Goal: Browse casually

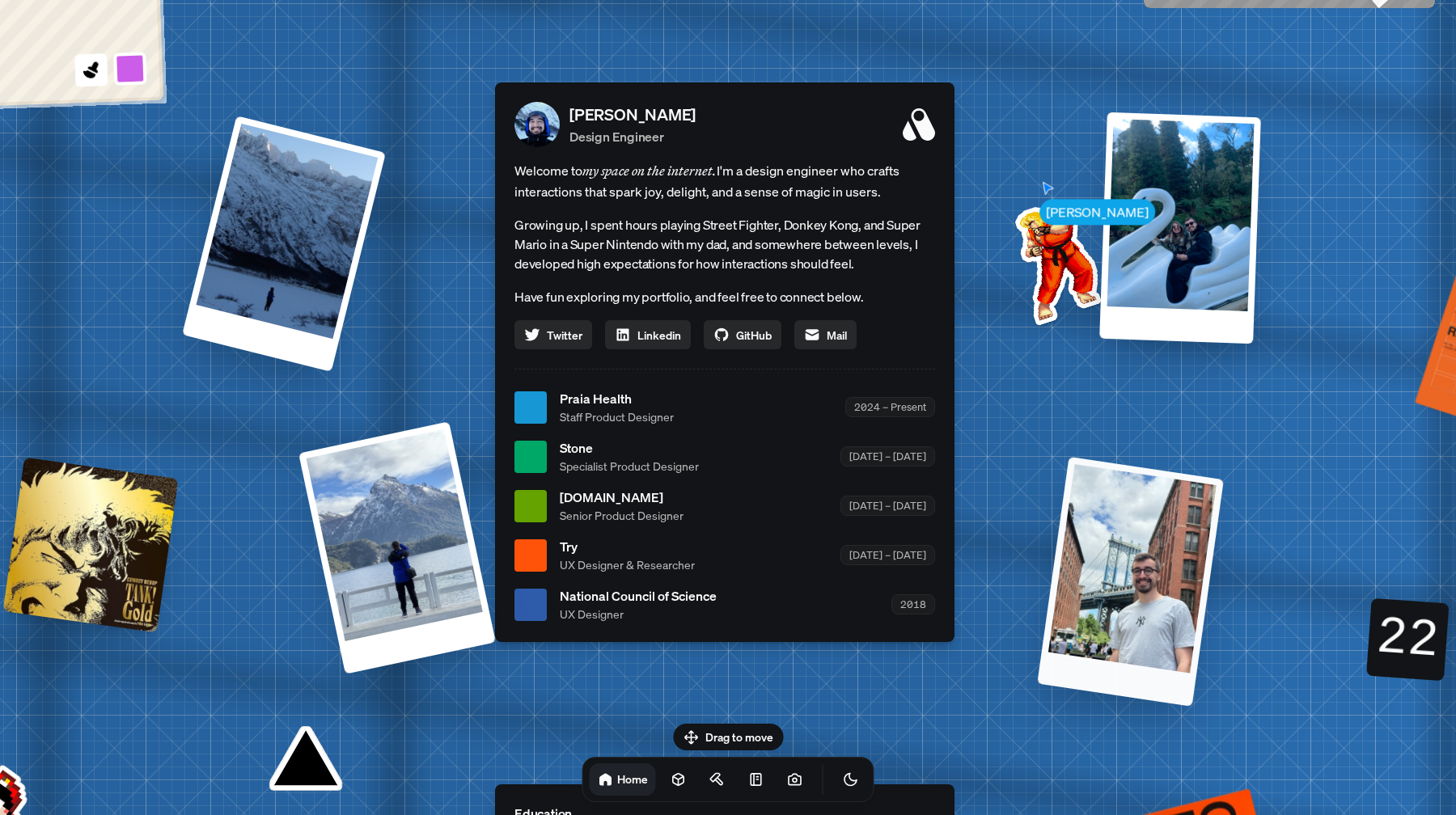
drag, startPoint x: 1095, startPoint y: 442, endPoint x: 1196, endPoint y: 518, distance: 126.4
click at [1195, 517] on div at bounding box center [1130, 582] width 187 height 250
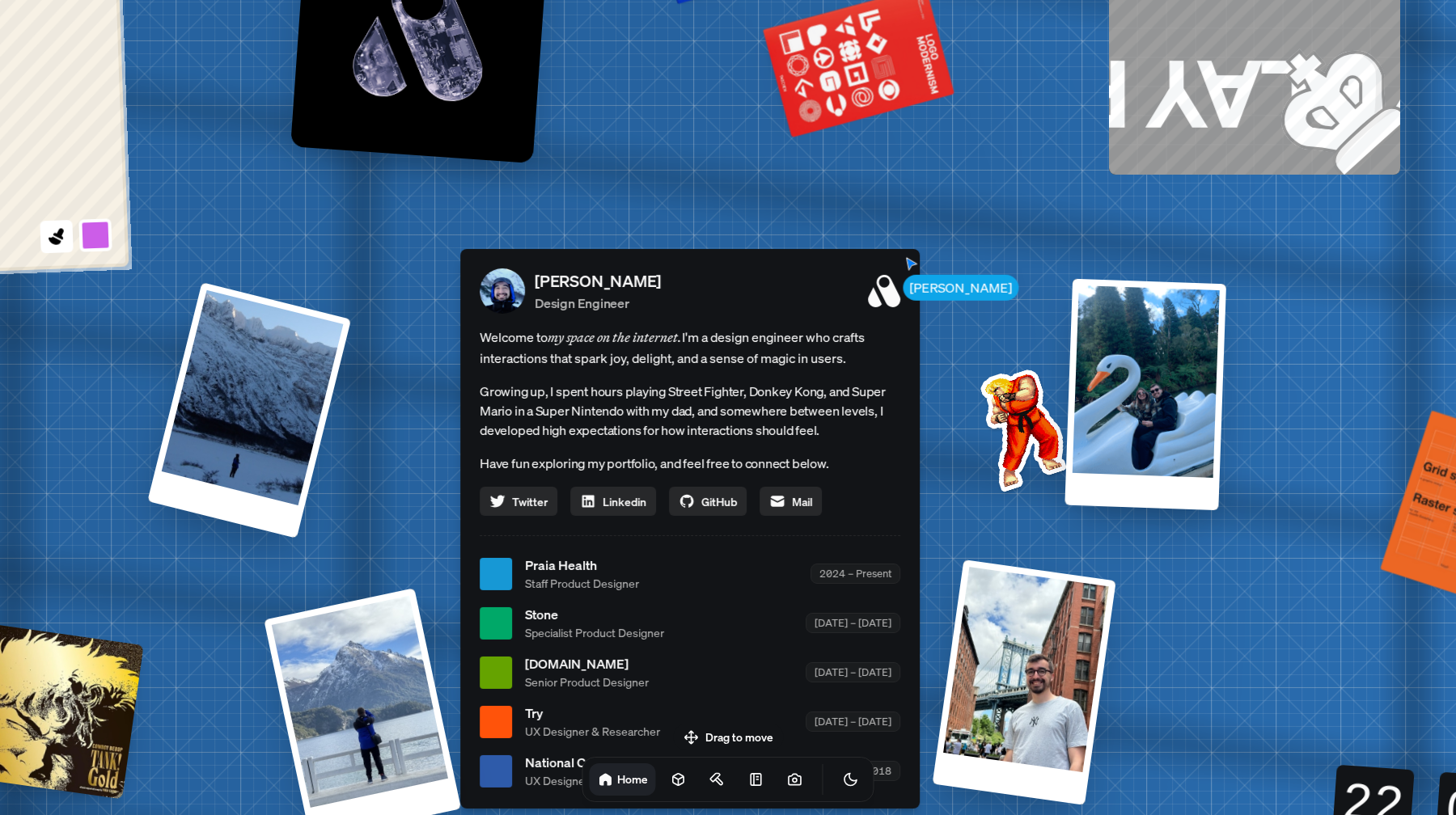
drag, startPoint x: 1053, startPoint y: 257, endPoint x: 1013, endPoint y: 453, distance: 200.0
click at [1014, 451] on img at bounding box center [1020, 426] width 163 height 163
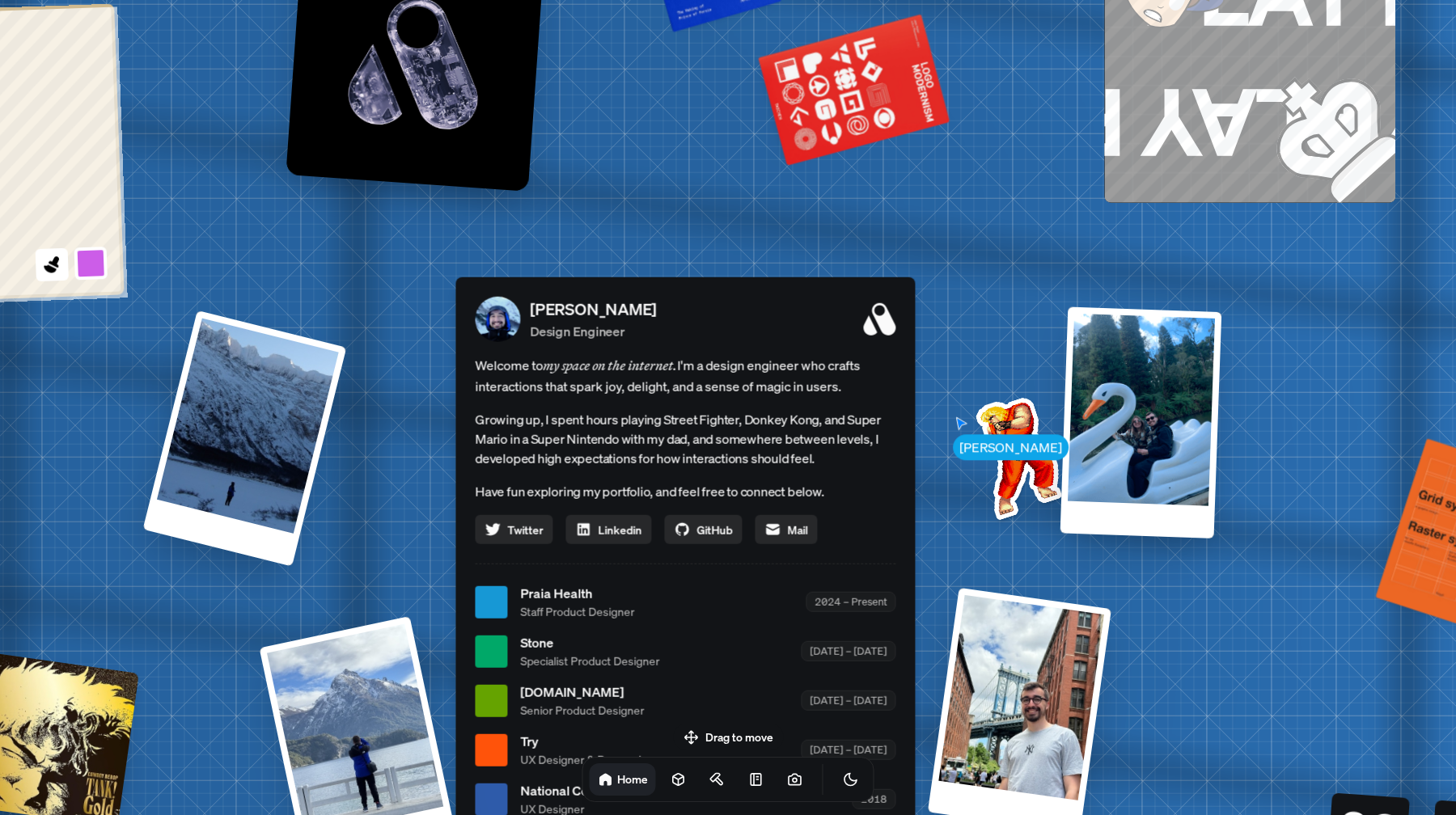
click at [975, 440] on img at bounding box center [1015, 455] width 163 height 163
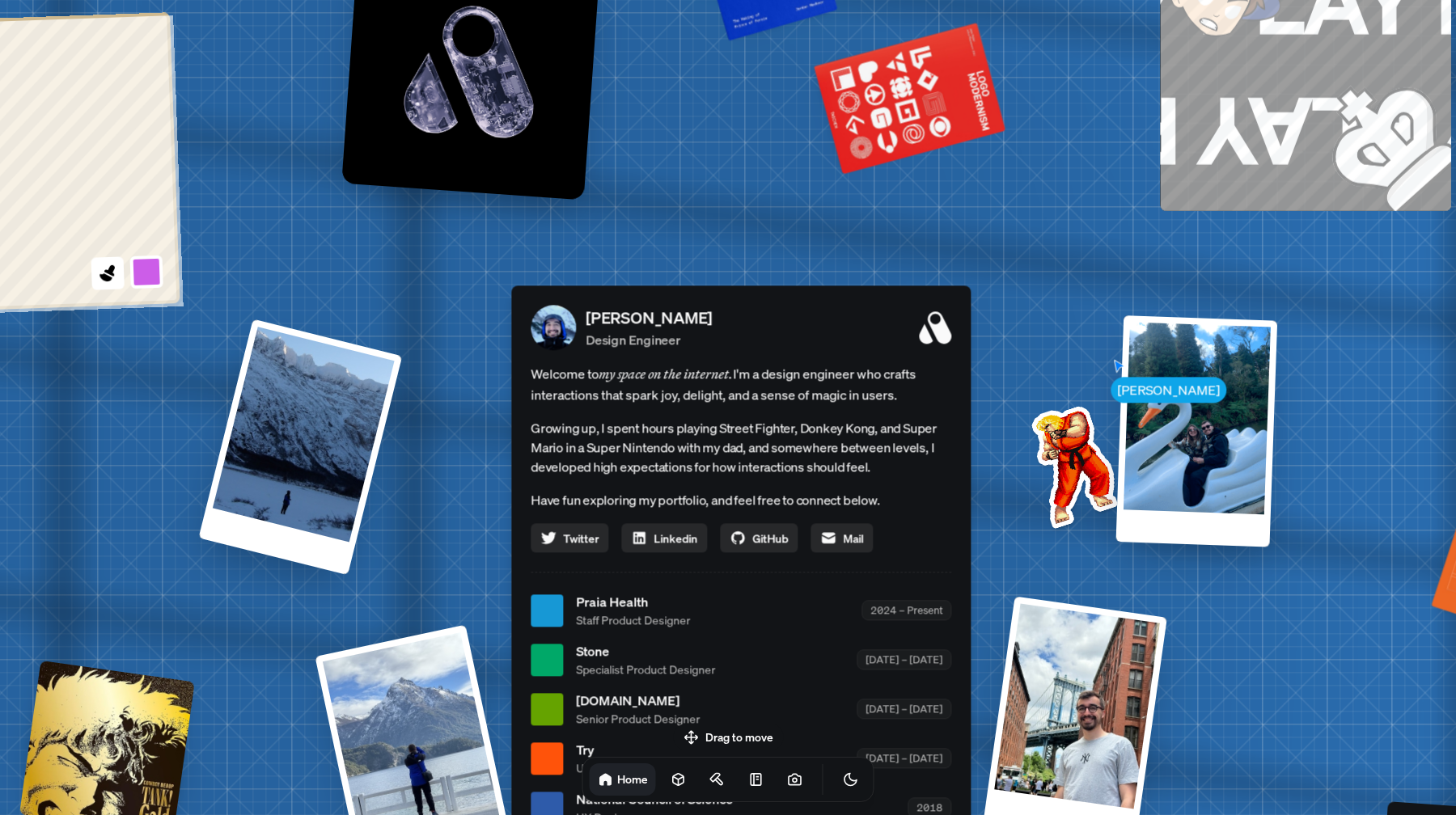
drag, startPoint x: 994, startPoint y: 347, endPoint x: 1283, endPoint y: 535, distance: 344.8
click at [1277, 529] on div "[PERSON_NAME] [PERSON_NAME] Design Engineer Welcome to my space on the internet…" at bounding box center [744, 611] width 2420 height 2119
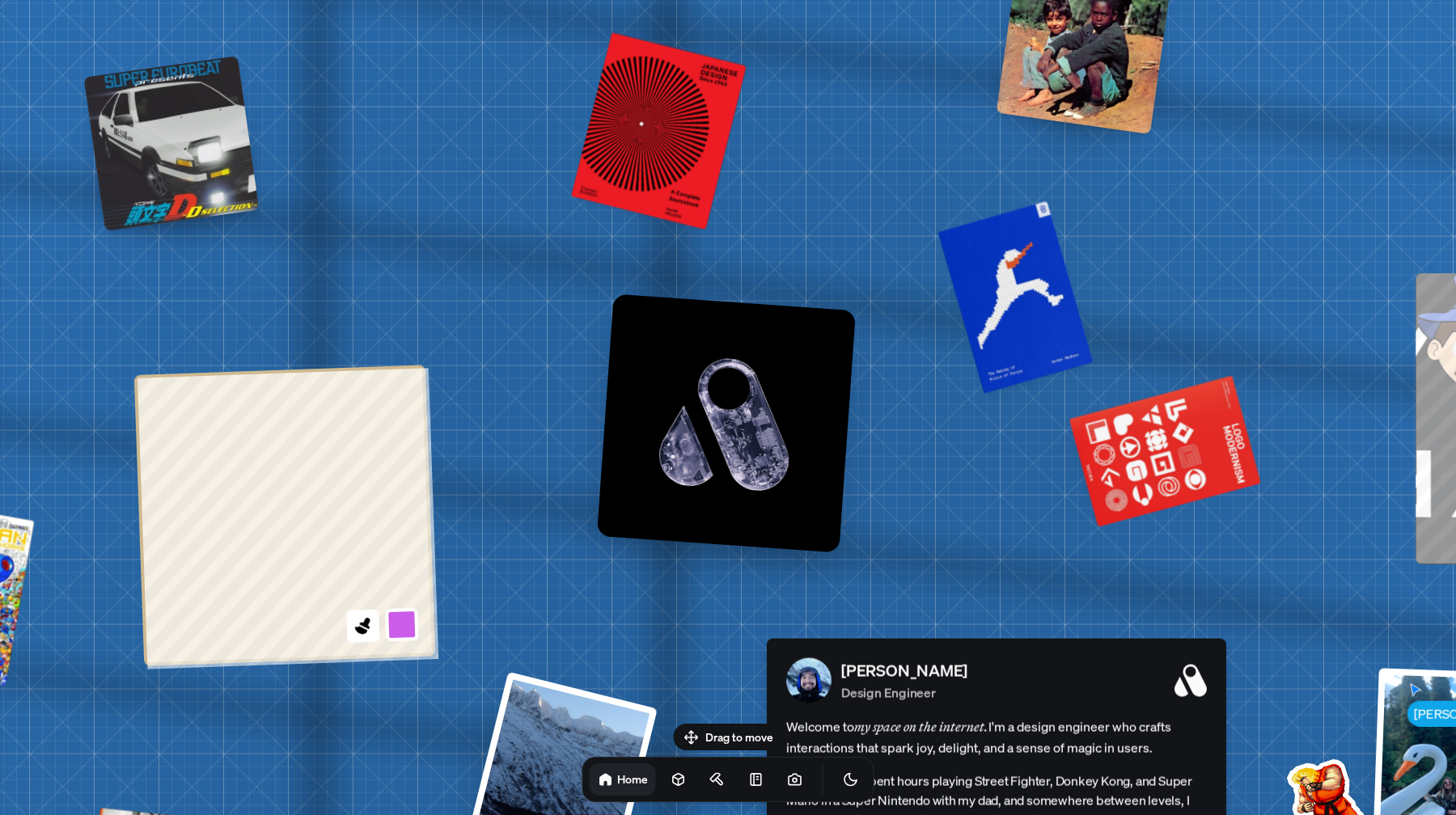
drag, startPoint x: 981, startPoint y: 245, endPoint x: 1001, endPoint y: 506, distance: 261.8
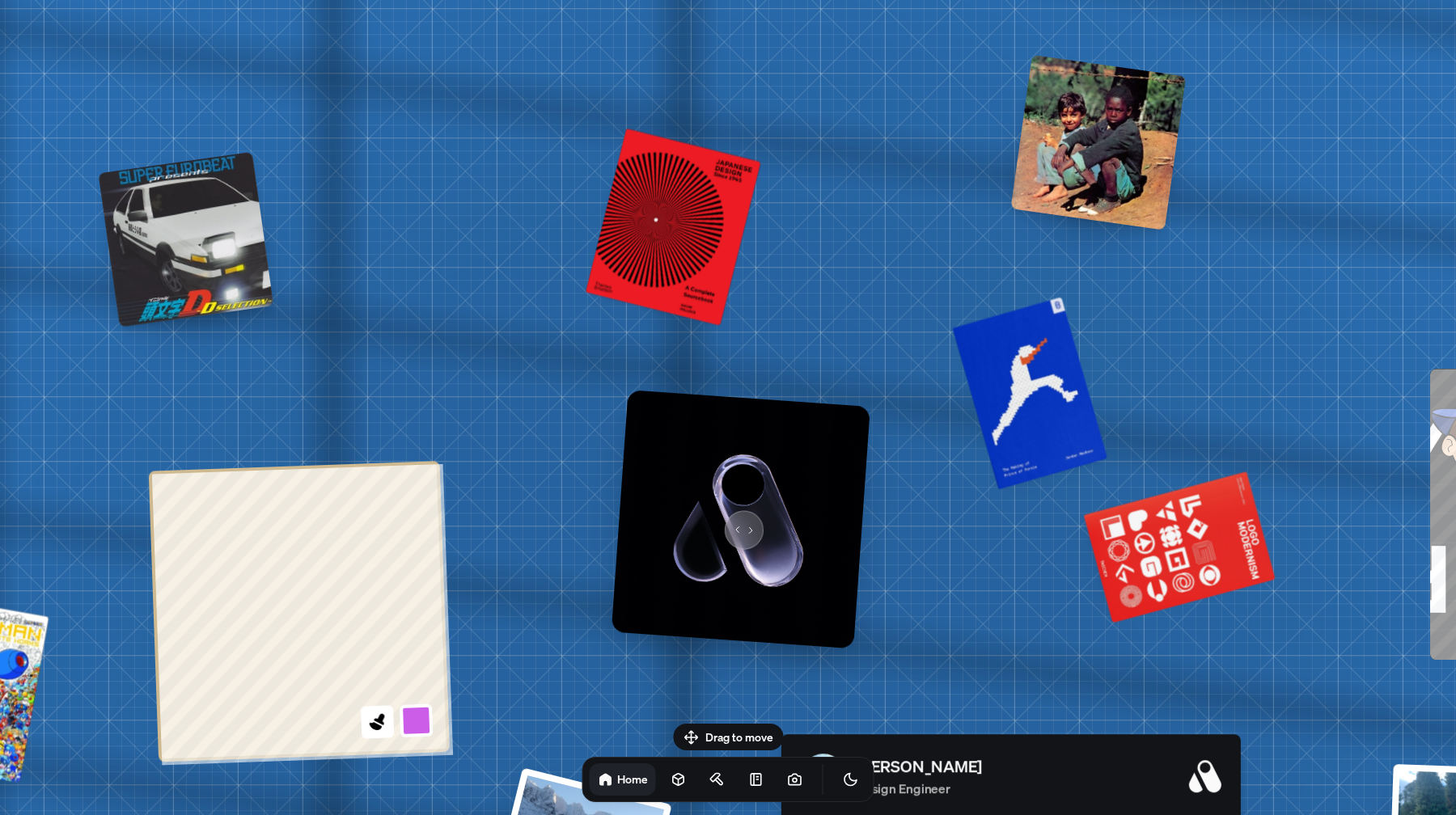
click at [736, 520] on img at bounding box center [741, 518] width 259 height 259
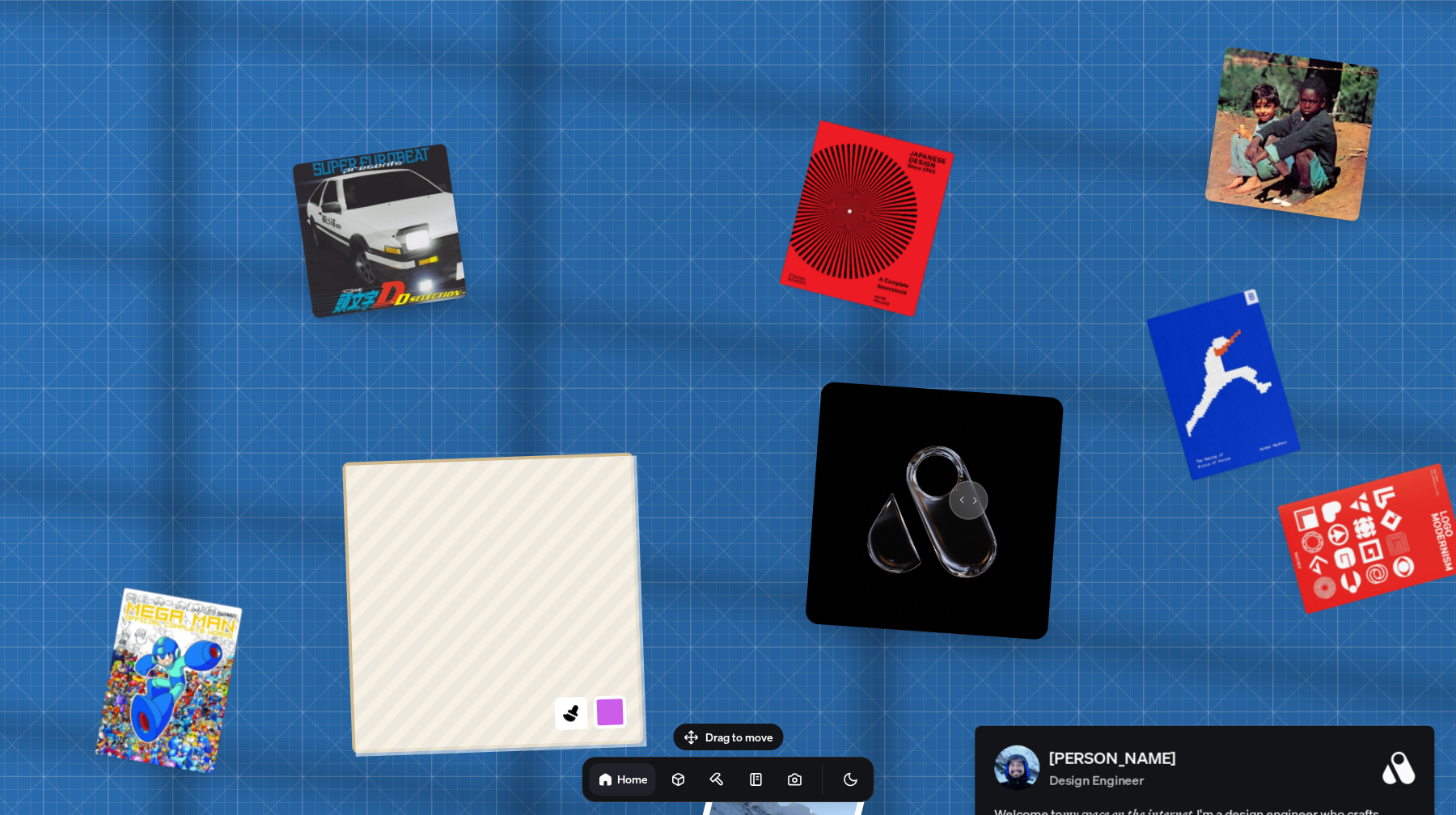
drag, startPoint x: 766, startPoint y: 498, endPoint x: 959, endPoint y: 490, distance: 193.2
click at [959, 490] on img at bounding box center [934, 511] width 259 height 259
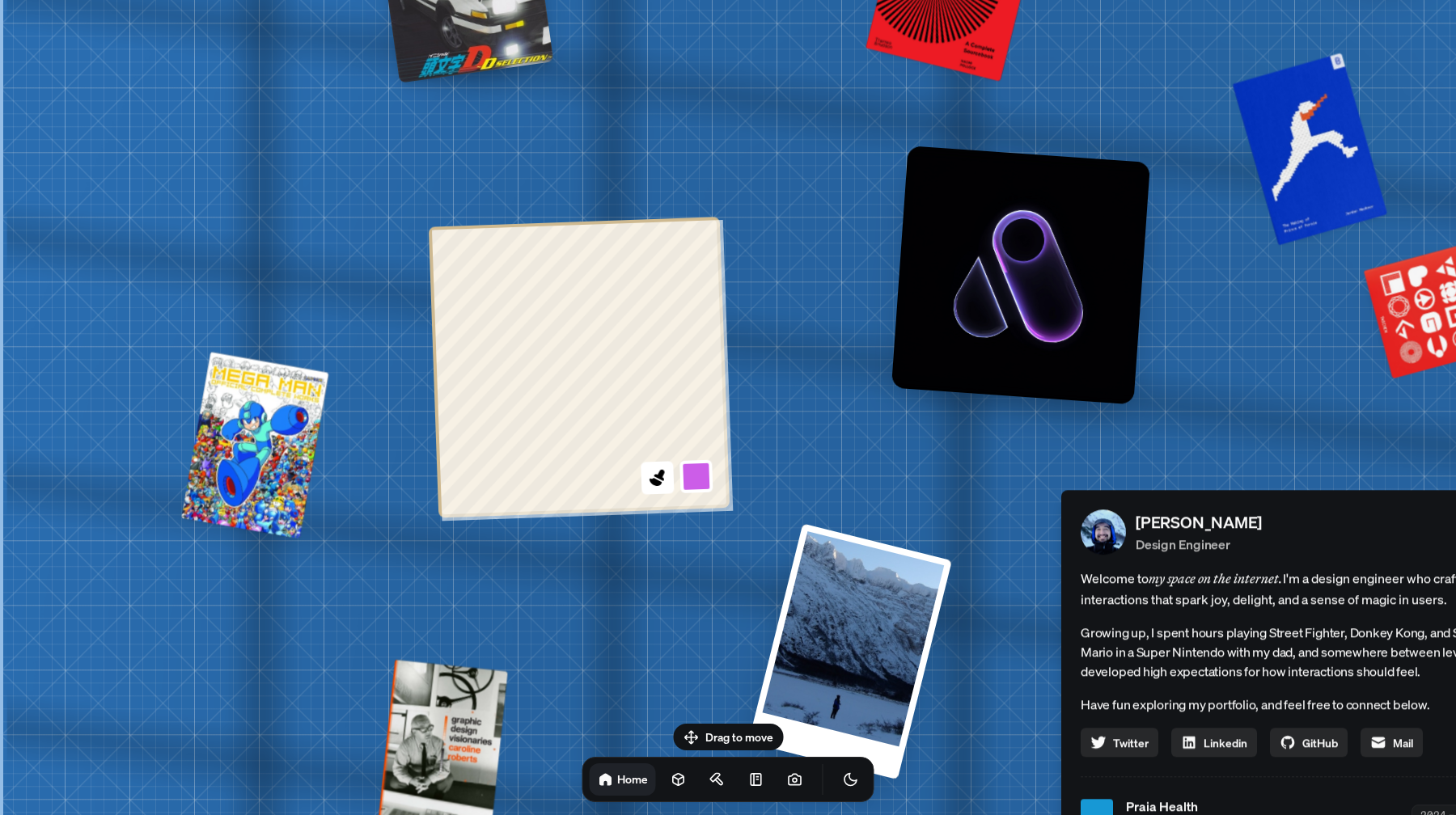
drag, startPoint x: 712, startPoint y: 472, endPoint x: 903, endPoint y: 235, distance: 304.4
click at [903, 235] on div "[PERSON_NAME] [PERSON_NAME] Design Engineer Welcome to my space on the internet…" at bounding box center [1293, 815] width 2420 height 2119
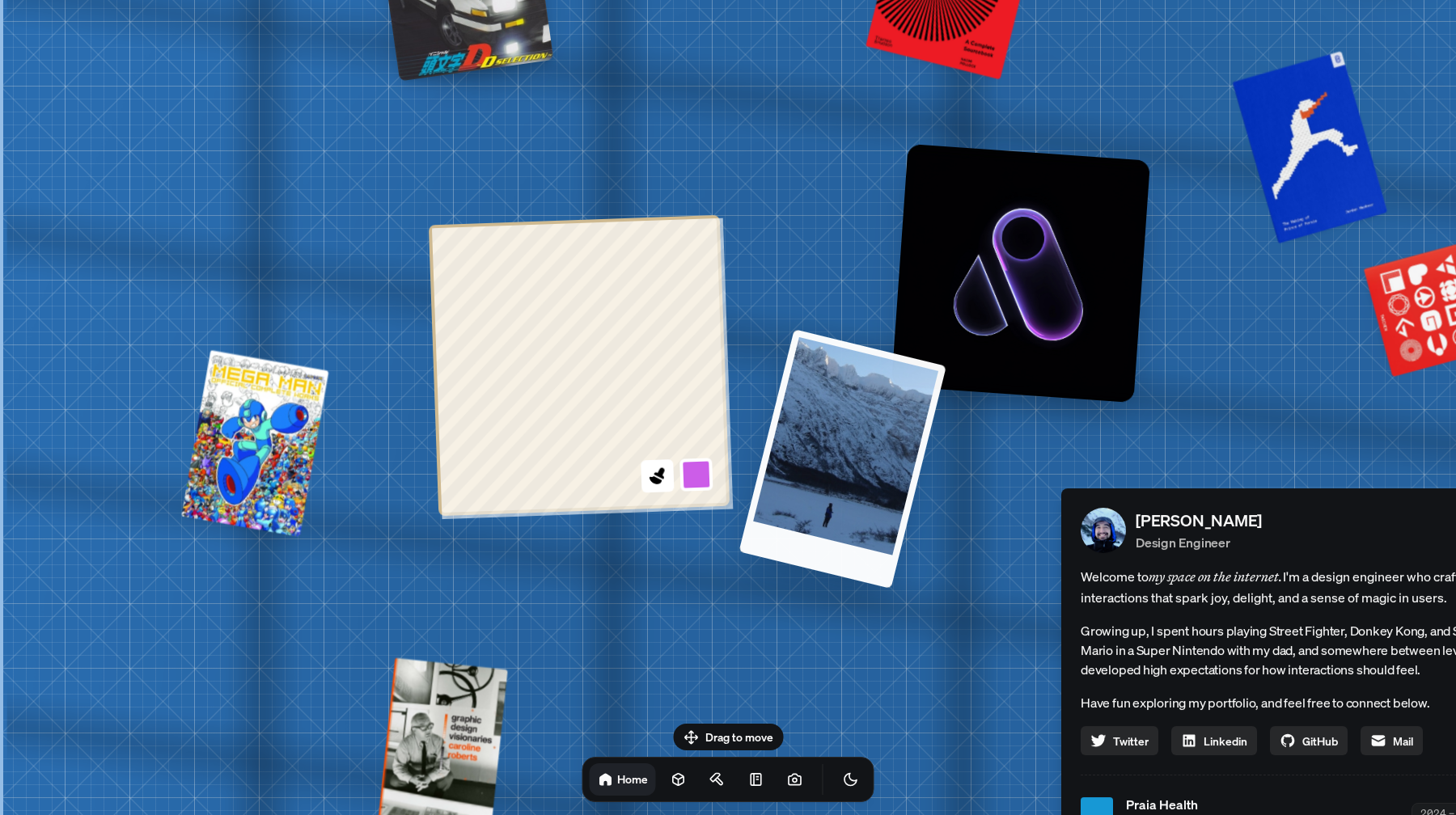
drag, startPoint x: 830, startPoint y: 606, endPoint x: 767, endPoint y: 316, distance: 296.8
click at [767, 316] on div "[PERSON_NAME] [PERSON_NAME] Design Engineer Welcome to my space on the internet…" at bounding box center [1293, 813] width 2420 height 2119
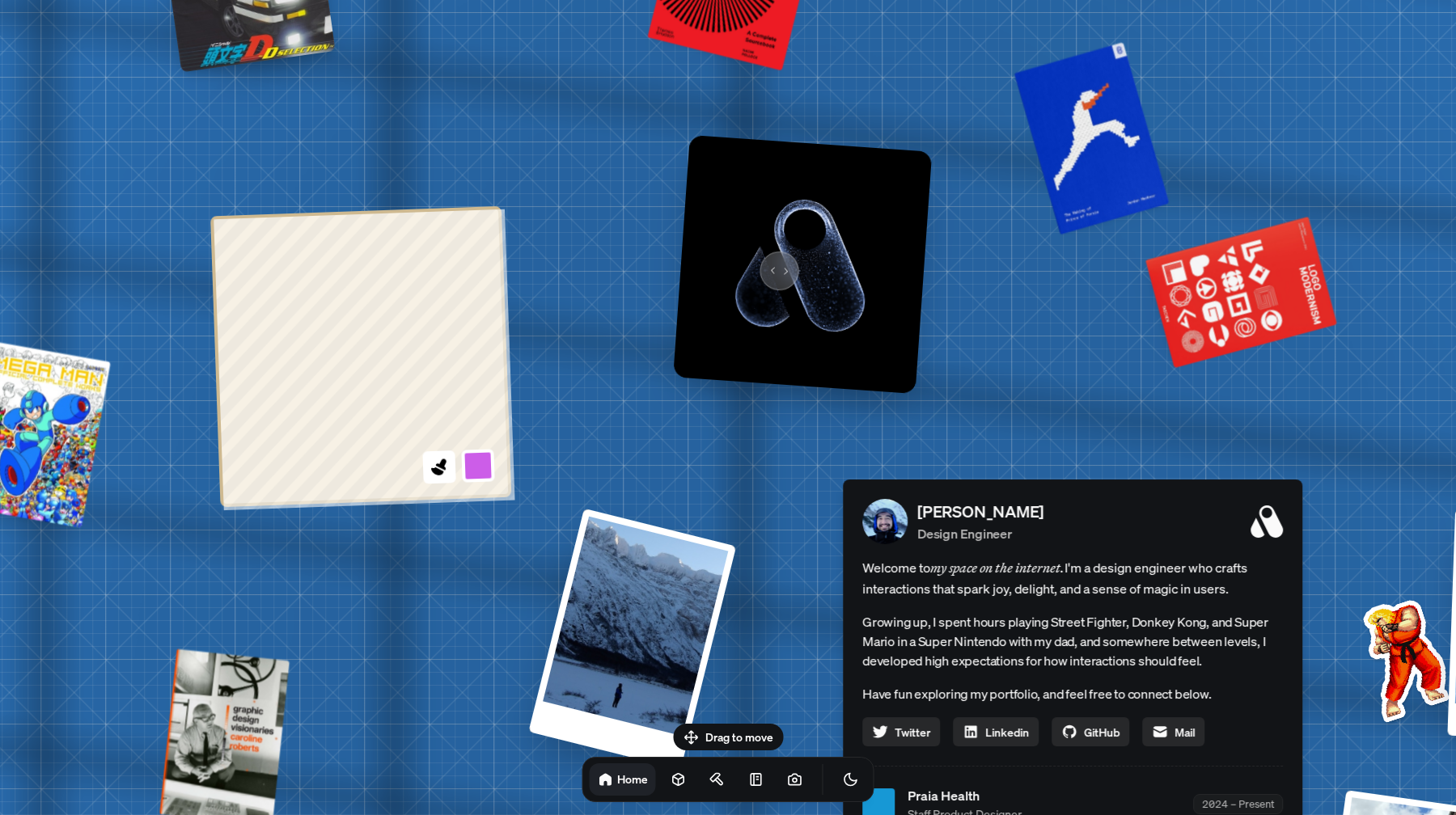
drag, startPoint x: 1013, startPoint y: 278, endPoint x: 719, endPoint y: 247, distance: 295.6
click at [719, 247] on img at bounding box center [802, 264] width 259 height 259
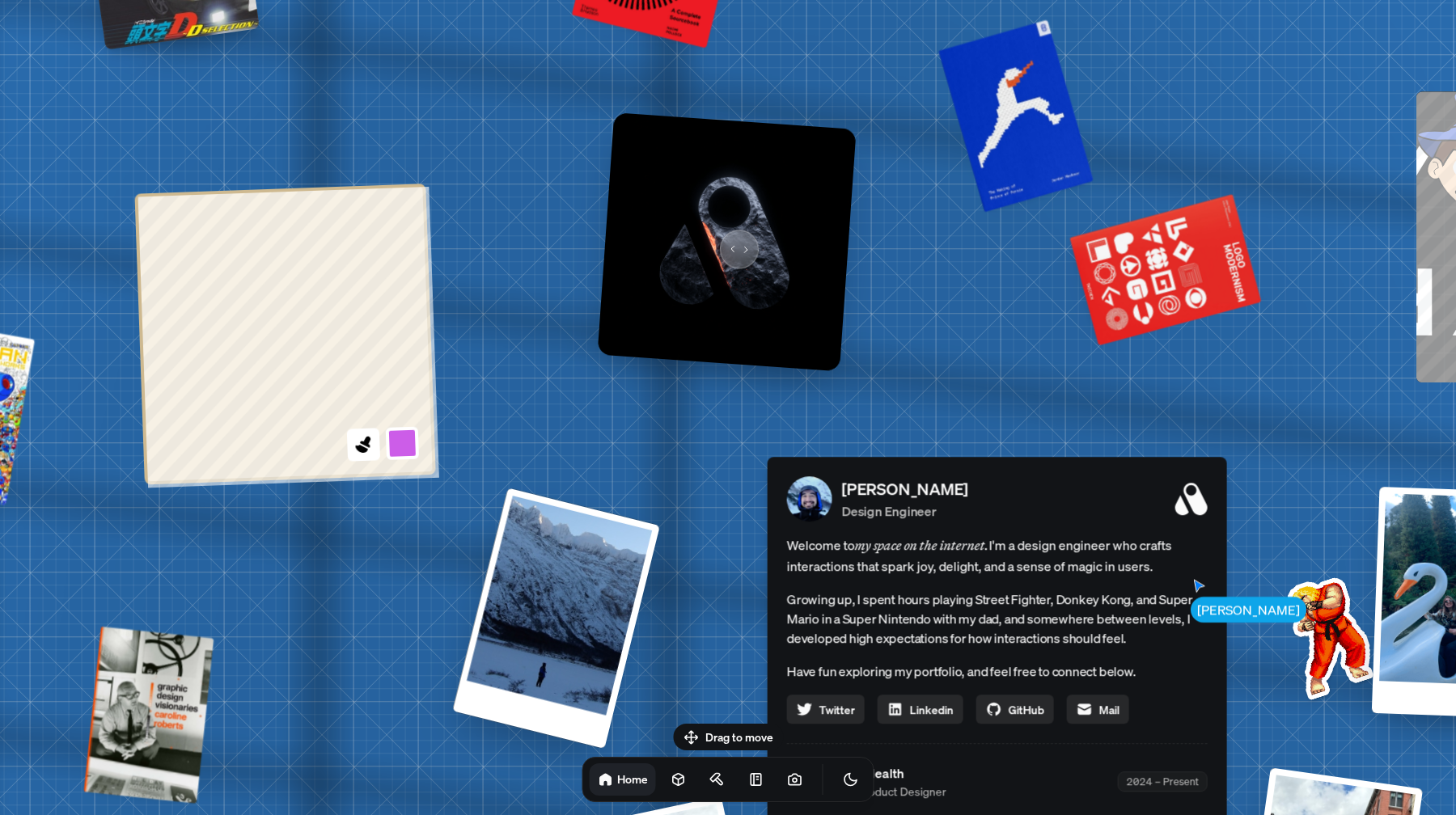
click at [731, 240] on img at bounding box center [726, 241] width 259 height 259
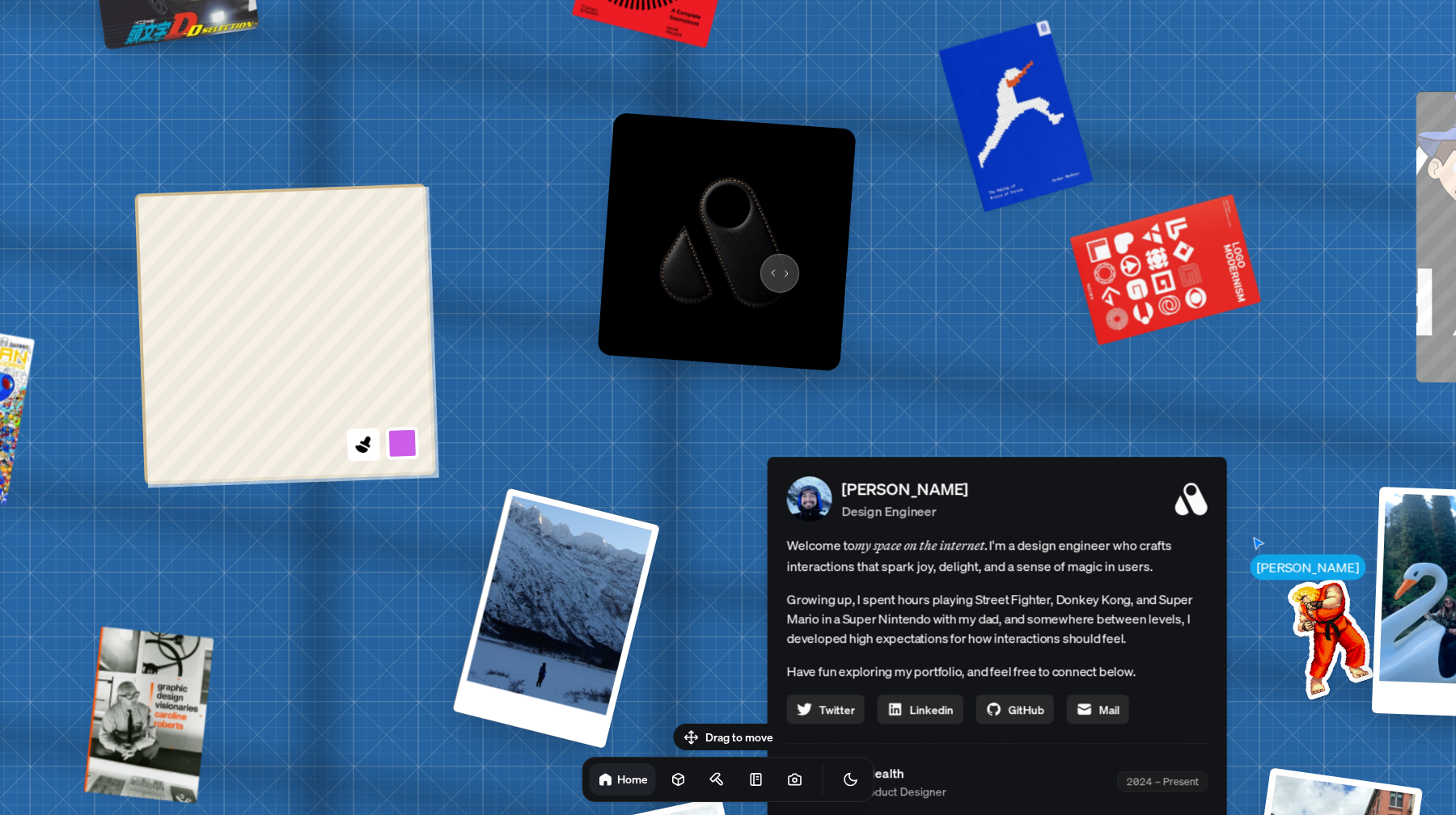
click at [772, 260] on img at bounding box center [726, 241] width 259 height 259
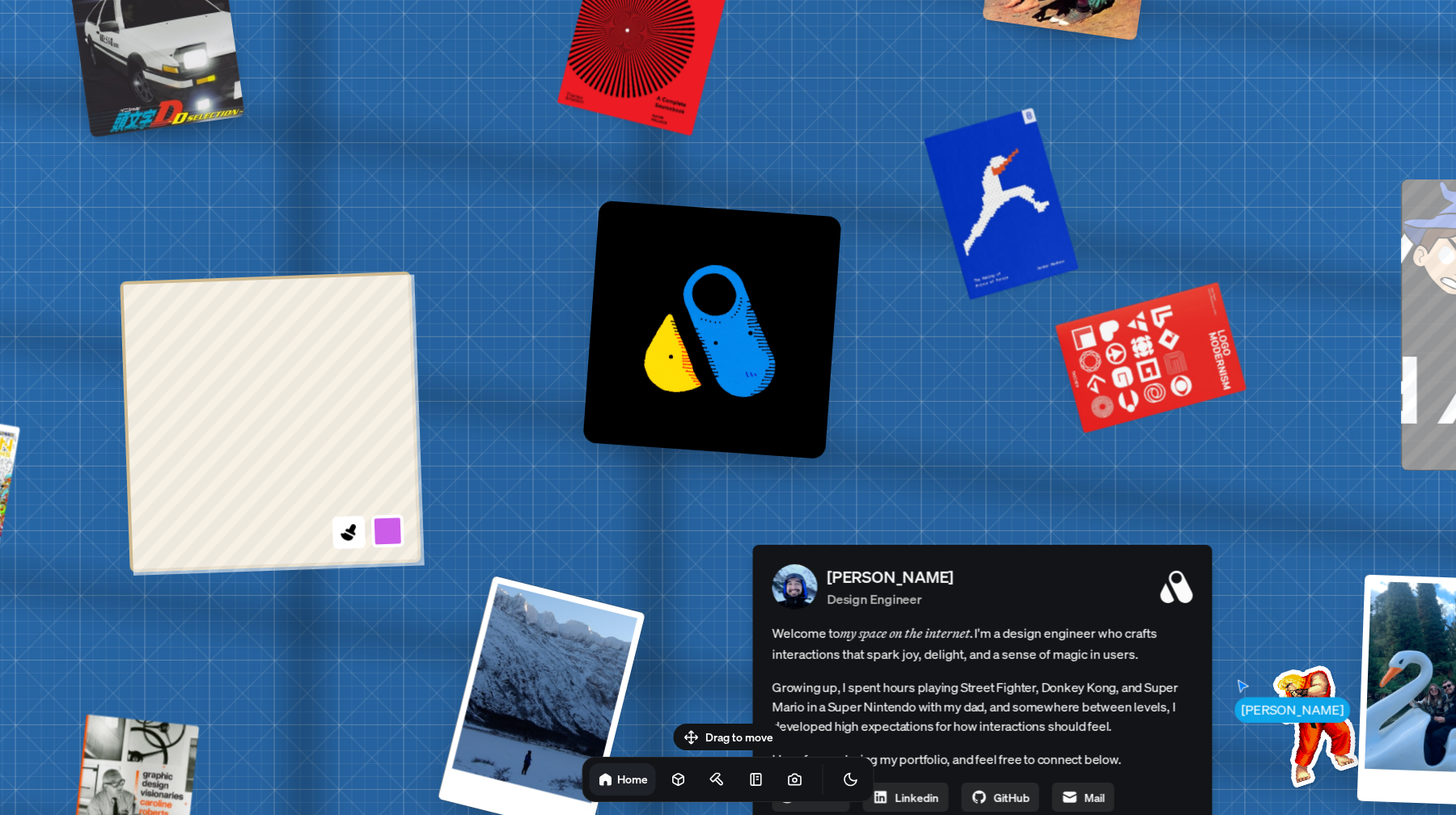
drag, startPoint x: 932, startPoint y: 342, endPoint x: 909, endPoint y: 528, distance: 187.4
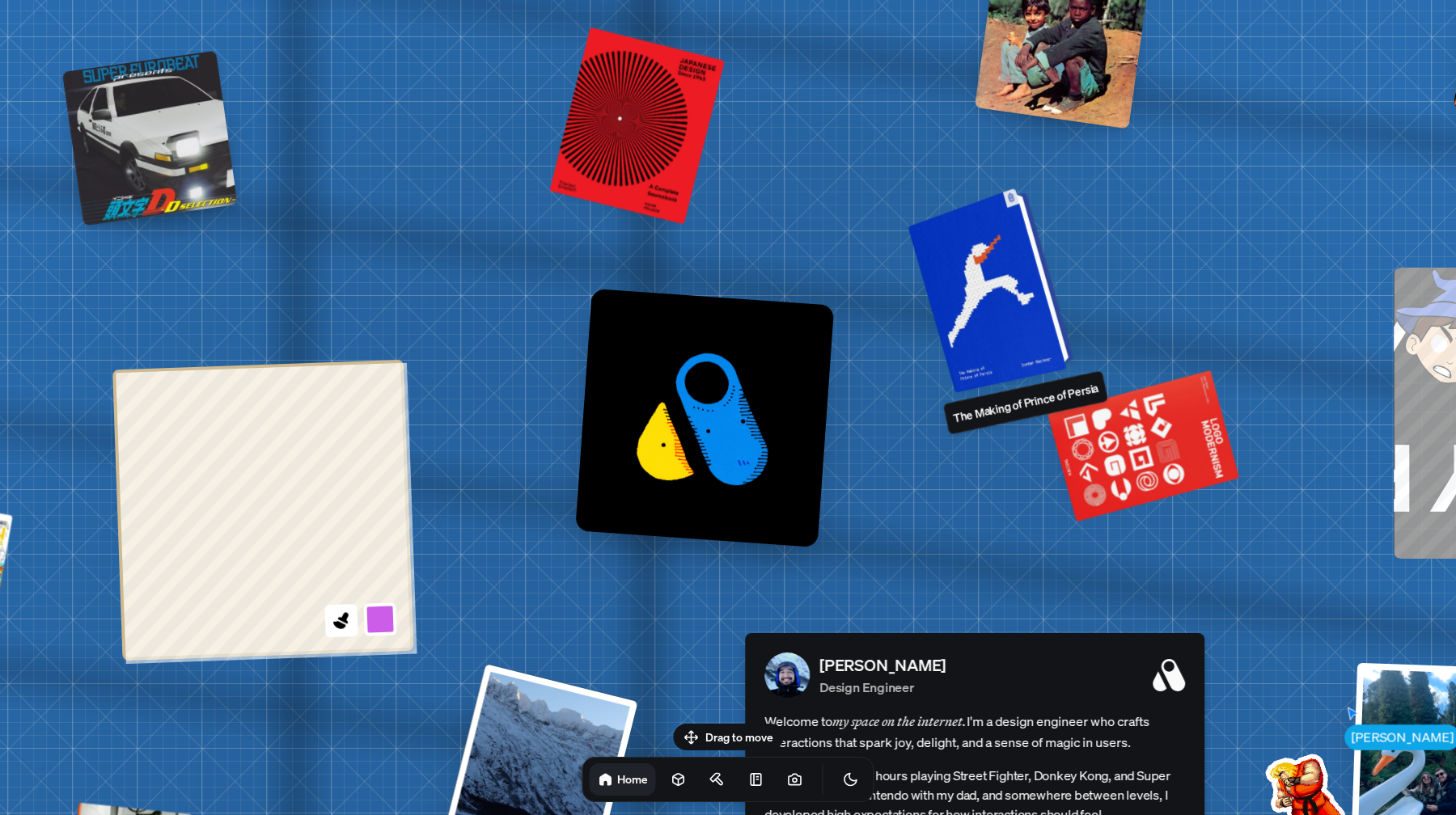
click at [989, 293] on div at bounding box center [994, 289] width 153 height 198
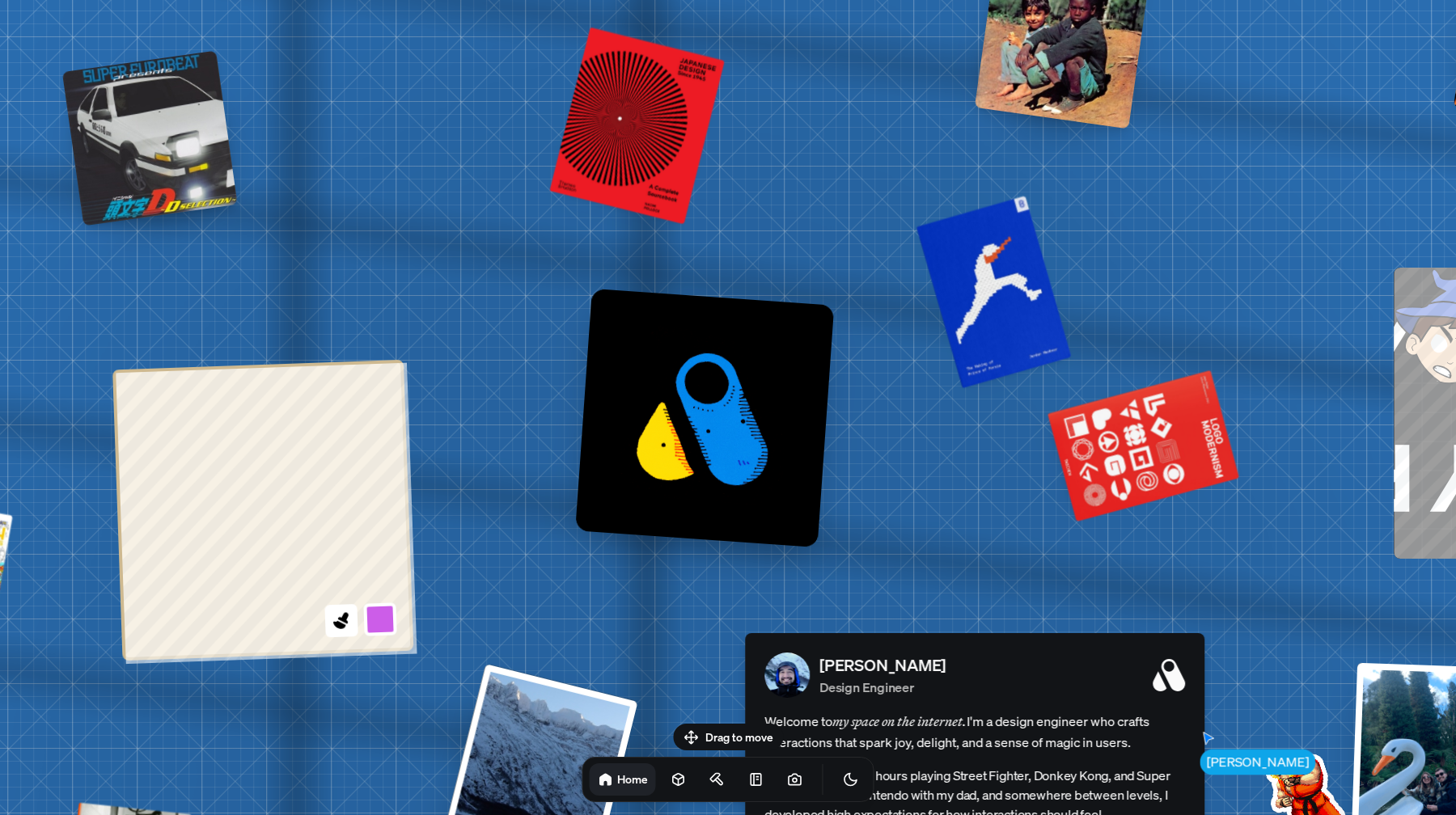
drag, startPoint x: 1034, startPoint y: 488, endPoint x: 792, endPoint y: 157, distance: 410.0
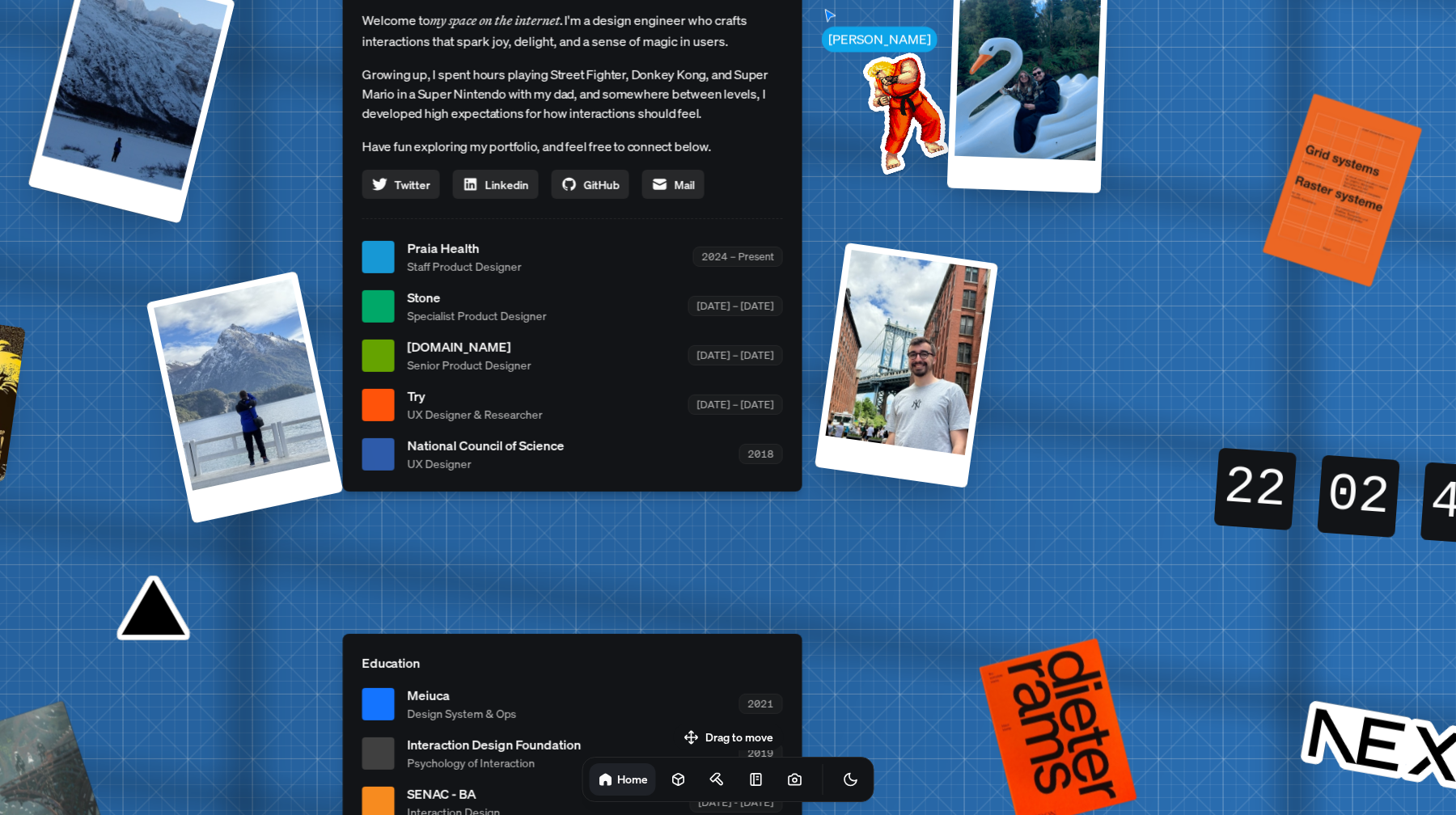
drag, startPoint x: 1069, startPoint y: 497, endPoint x: 876, endPoint y: 78, distance: 461.3
click at [876, 78] on img at bounding box center [902, 110] width 163 height 163
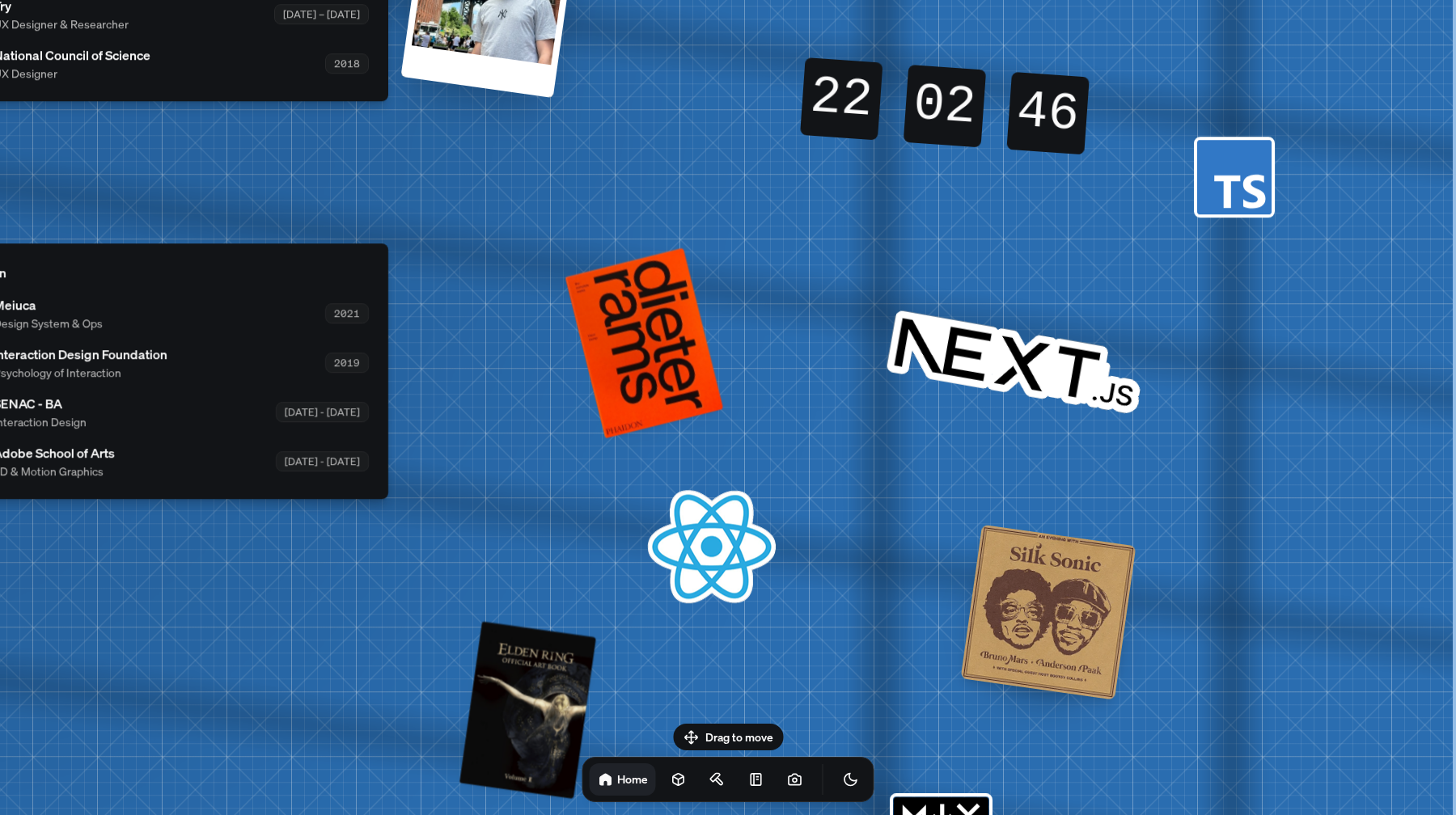
drag, startPoint x: 1045, startPoint y: 313, endPoint x: 412, endPoint y: -93, distance: 752.0
click at [412, 0] on html "[PERSON_NAME] [PERSON_NAME] Design Engineer Welcome to my space on the internet…" at bounding box center [728, 0] width 1456 height 0
